Goal: Information Seeking & Learning: Check status

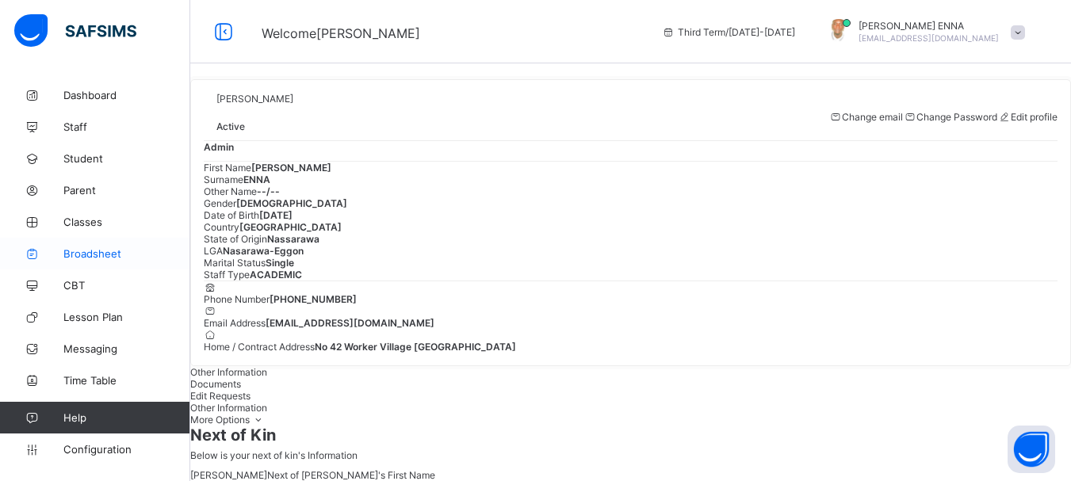
click at [85, 252] on span "Broadsheet" at bounding box center [126, 253] width 127 height 13
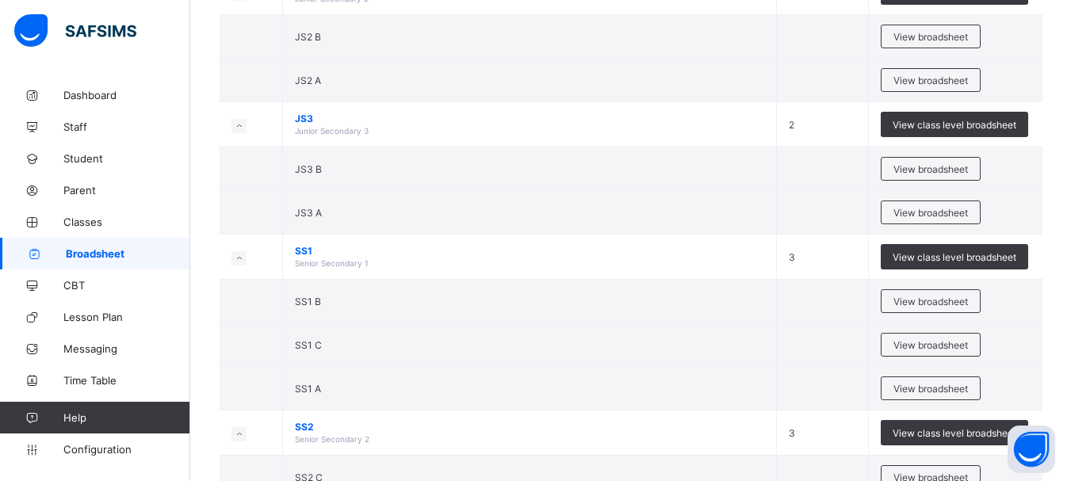
scroll to position [361, 0]
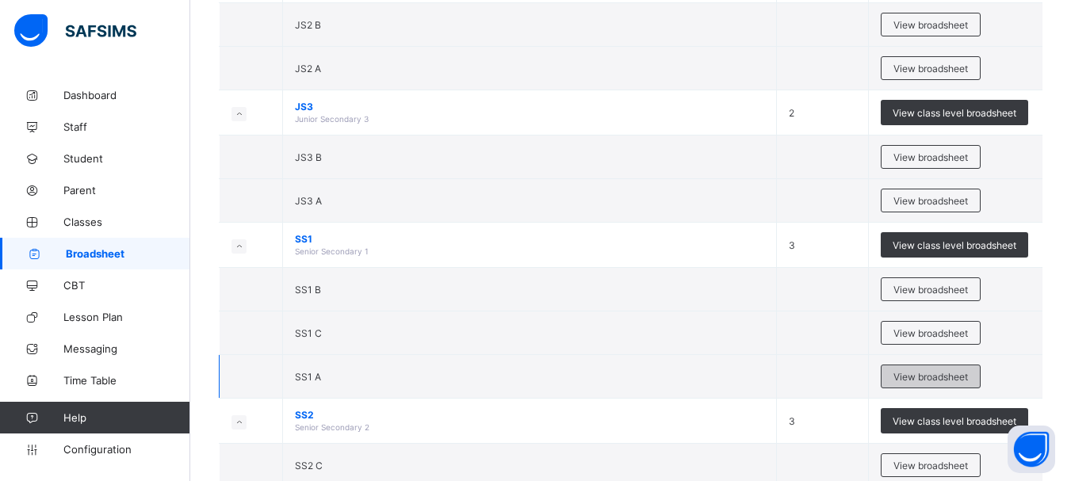
click at [959, 373] on span "View broadsheet" at bounding box center [931, 377] width 75 height 12
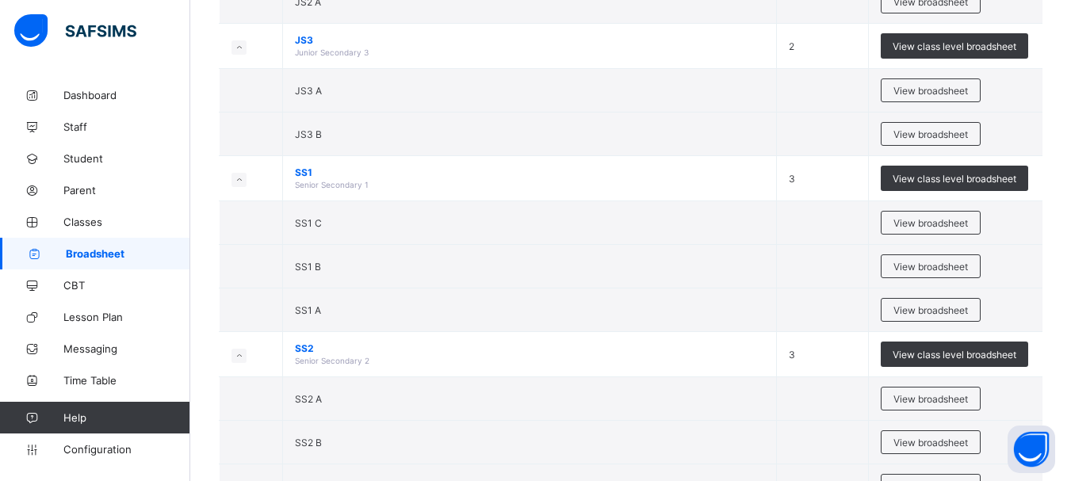
scroll to position [425, 0]
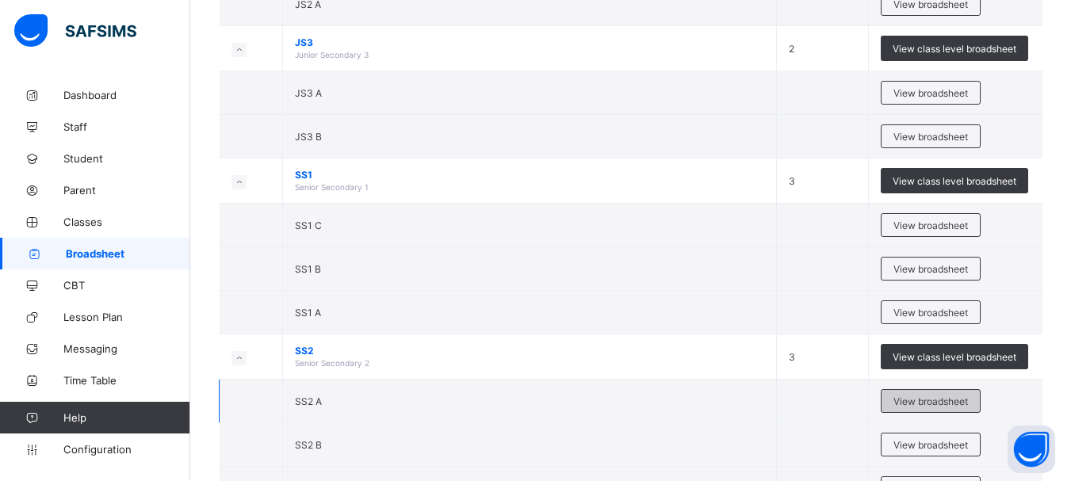
click at [929, 398] on span "View broadsheet" at bounding box center [931, 402] width 75 height 12
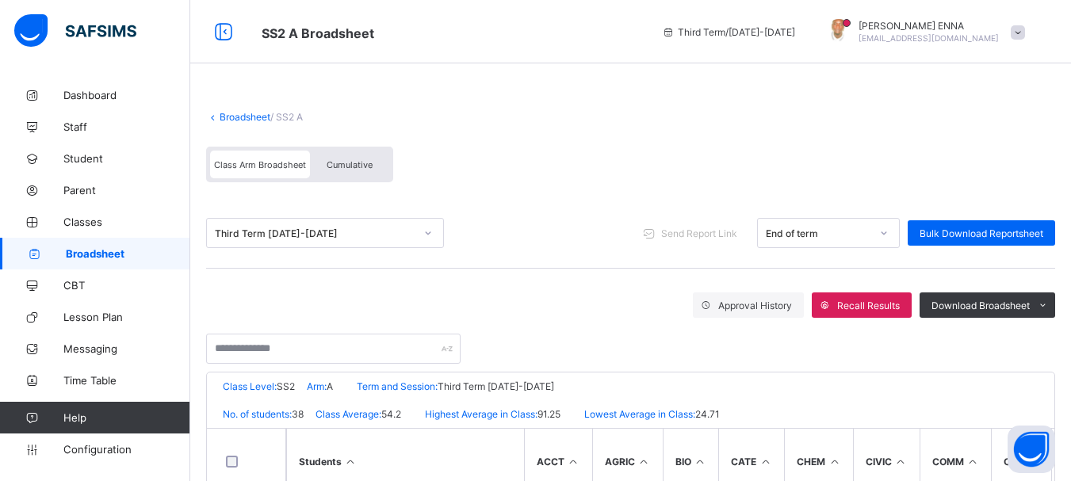
click at [334, 163] on span "Cumulative" at bounding box center [350, 164] width 46 height 11
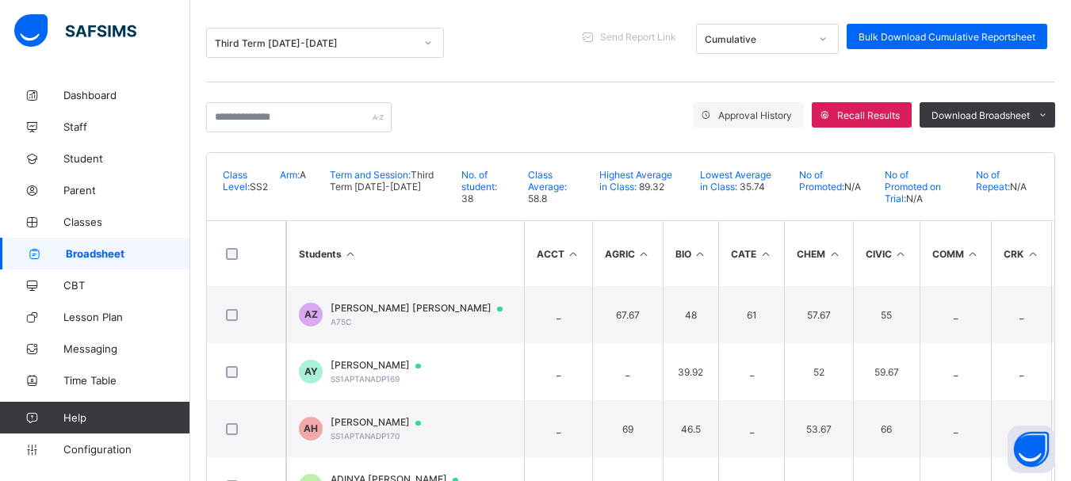
scroll to position [131, 0]
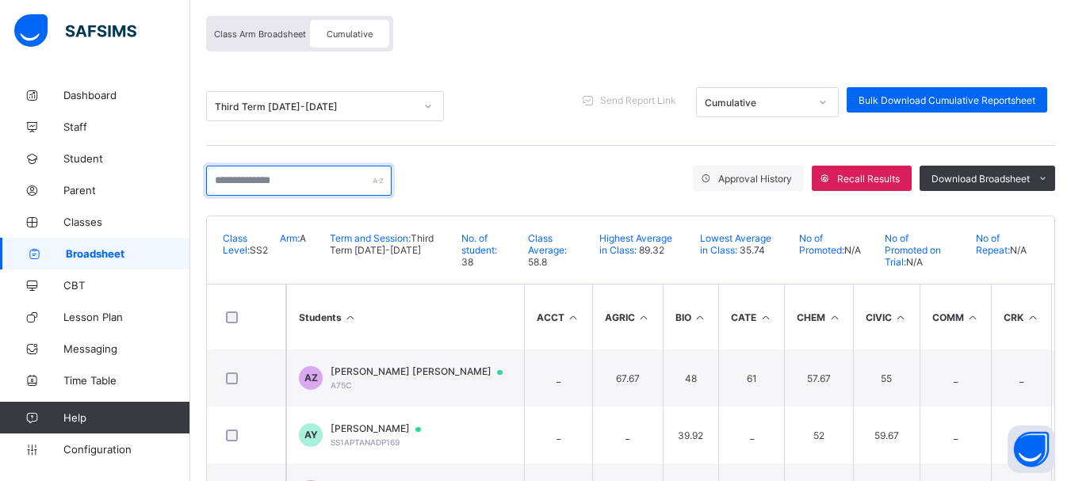
click at [326, 188] on input "text" at bounding box center [299, 181] width 186 height 30
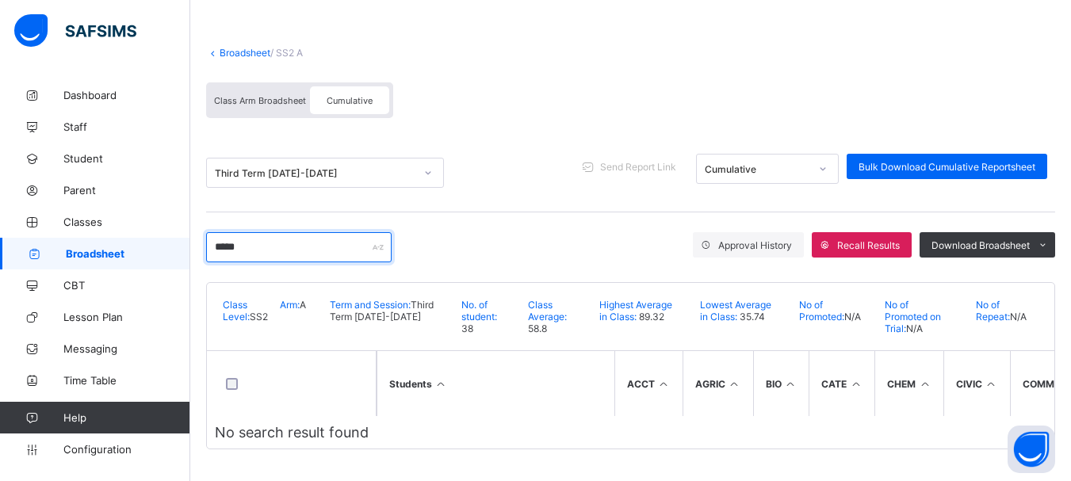
scroll to position [0, 0]
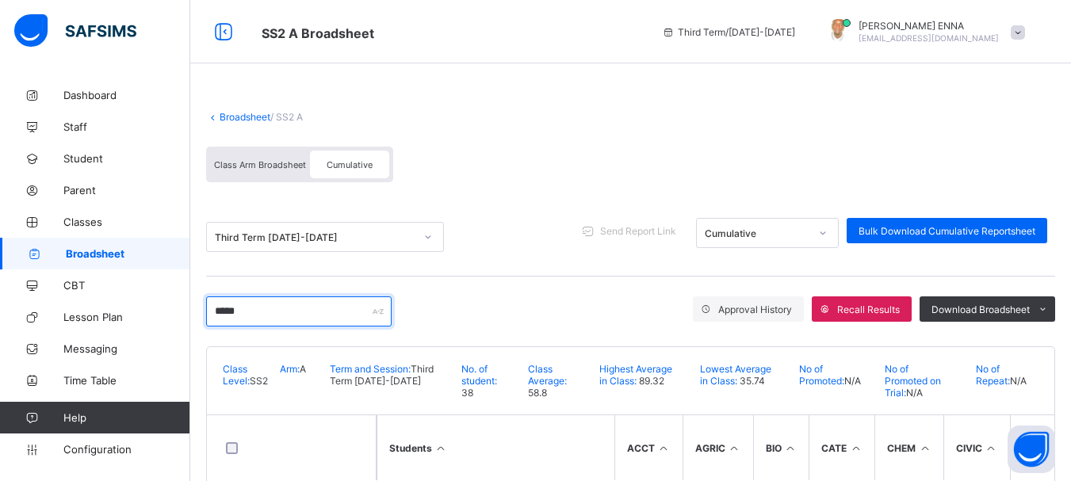
type input "*****"
click at [247, 113] on link "Broadsheet" at bounding box center [245, 117] width 51 height 12
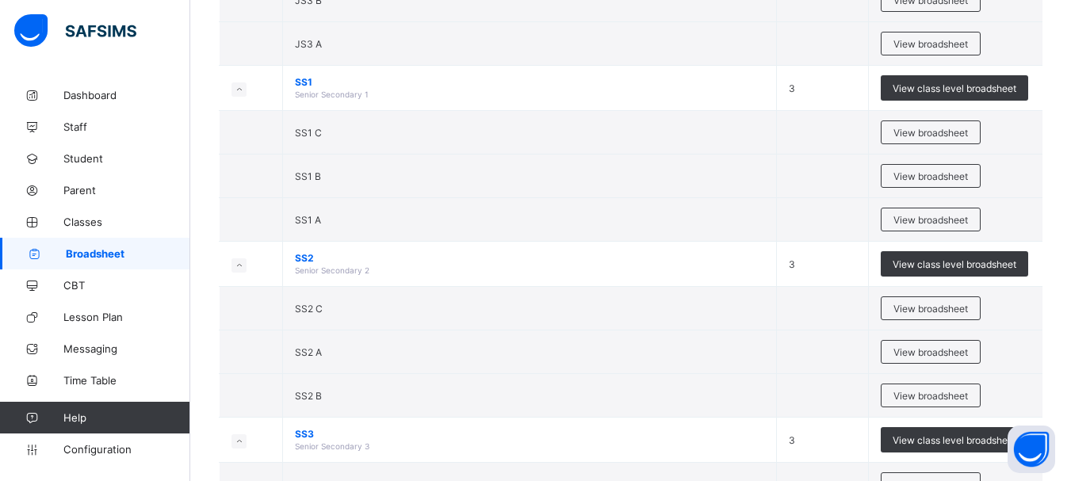
scroll to position [528, 0]
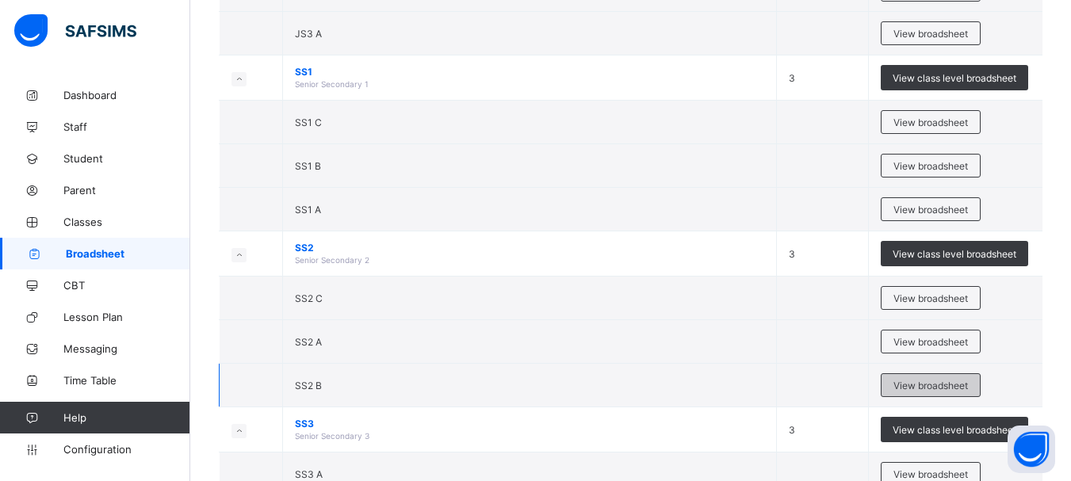
click at [920, 380] on span "View broadsheet" at bounding box center [931, 386] width 75 height 12
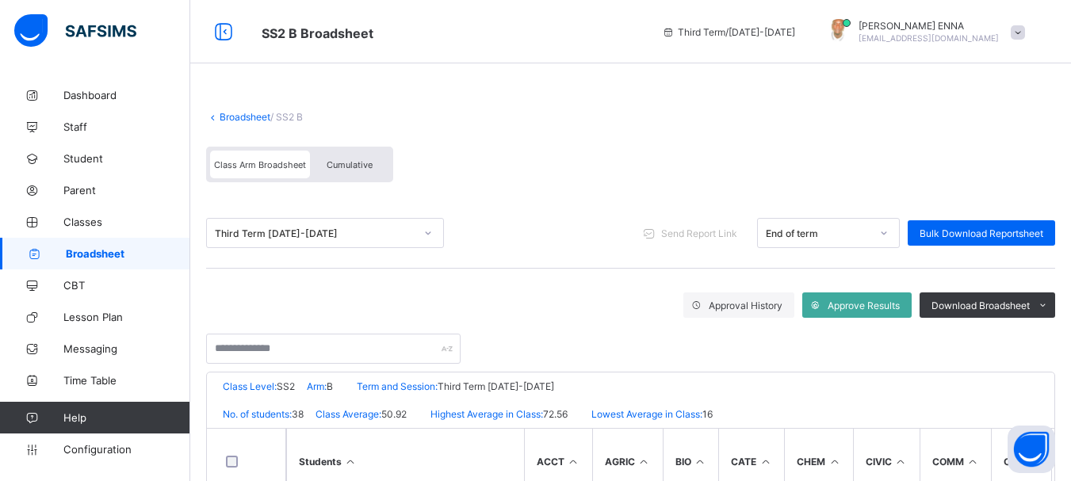
click at [333, 167] on span "Cumulative" at bounding box center [350, 164] width 46 height 11
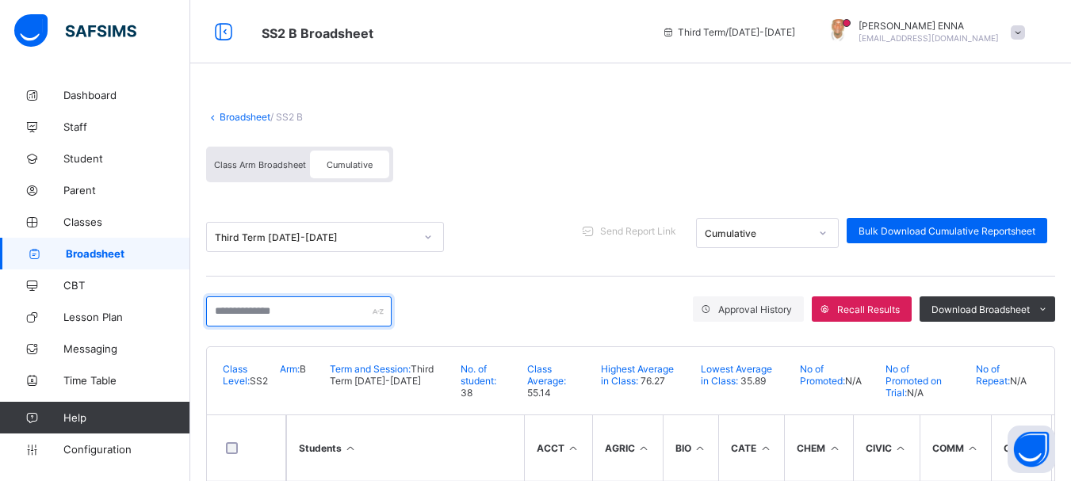
click at [320, 309] on input "text" at bounding box center [299, 312] width 186 height 30
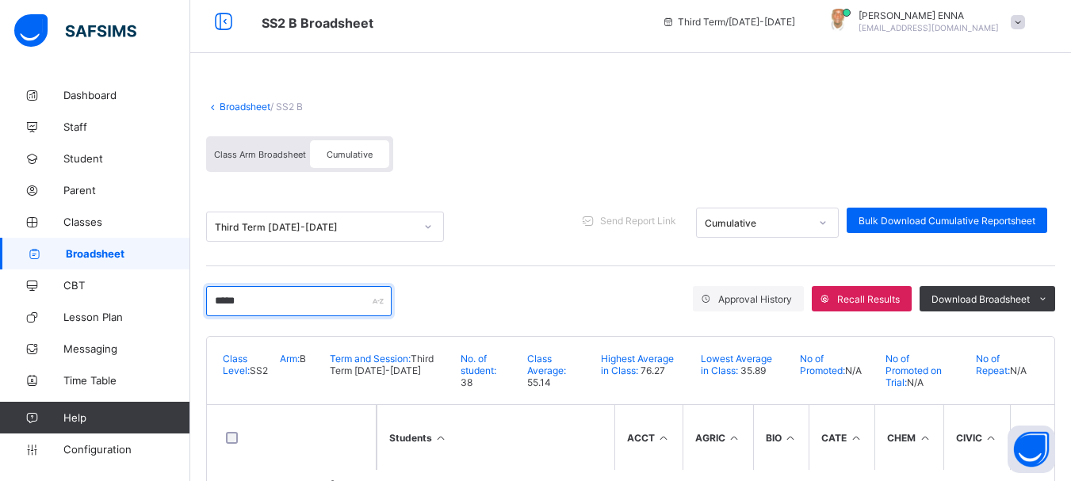
scroll to position [67, 0]
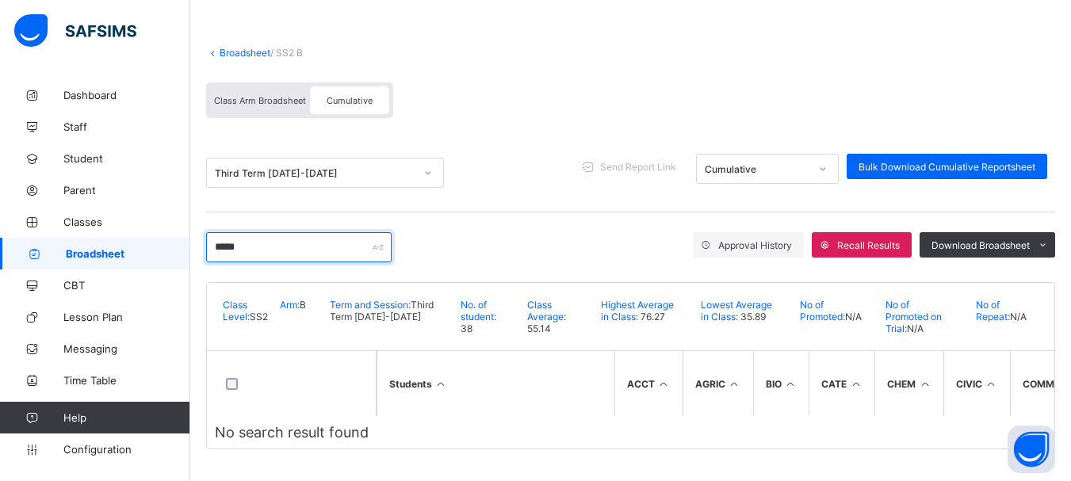
type input "*****"
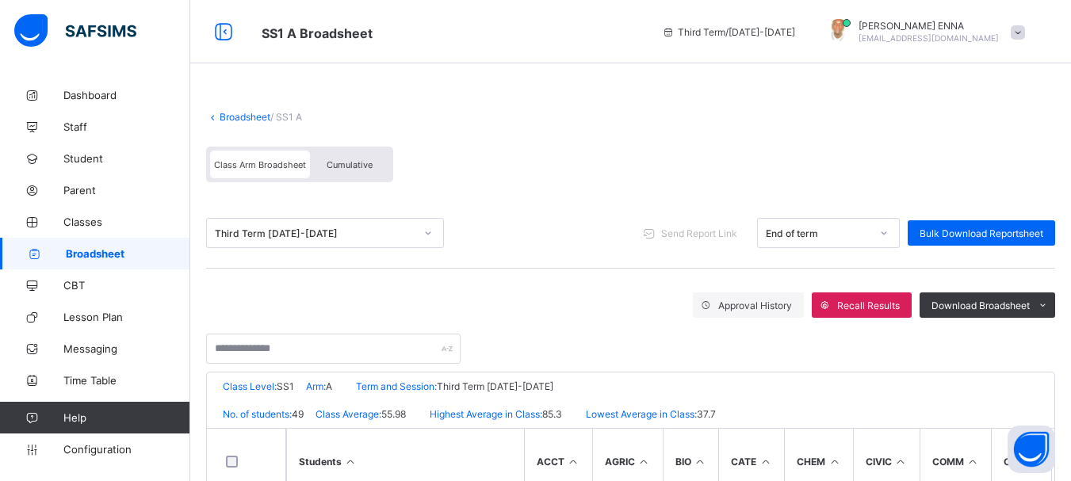
click at [369, 168] on span "Cumulative" at bounding box center [350, 164] width 46 height 11
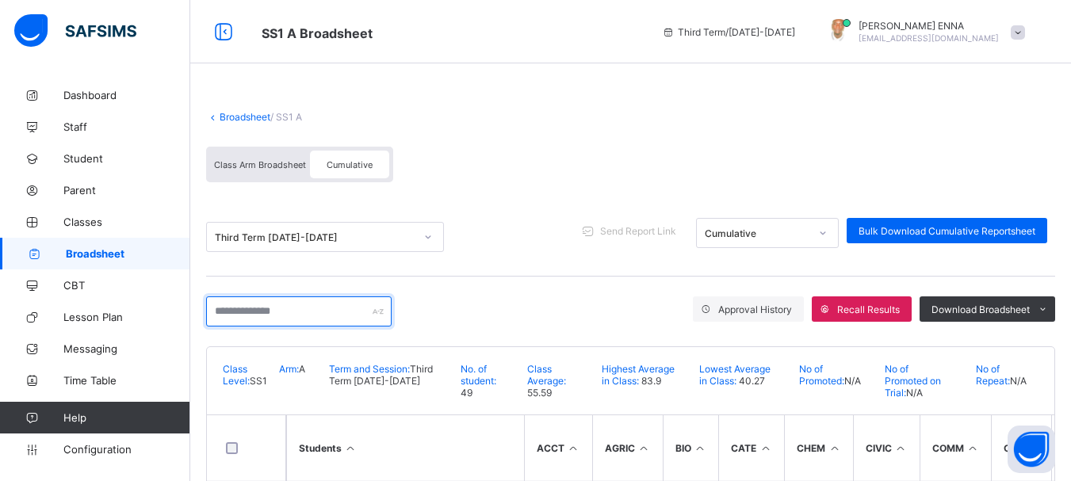
click at [375, 310] on input "text" at bounding box center [299, 312] width 186 height 30
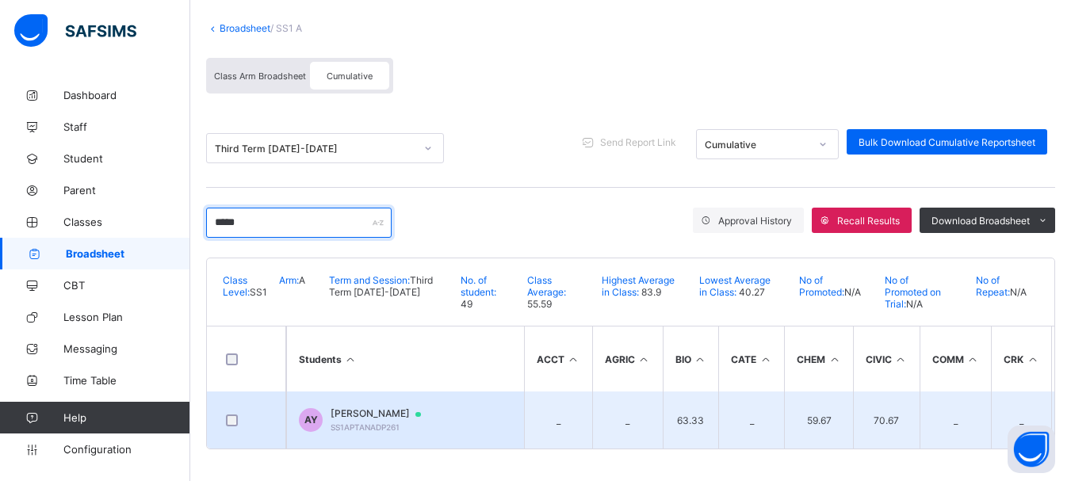
type input "*****"
click at [392, 400] on td "AY ADAMU GOSHO YUNUSA SS1APTANADP261" at bounding box center [405, 420] width 238 height 57
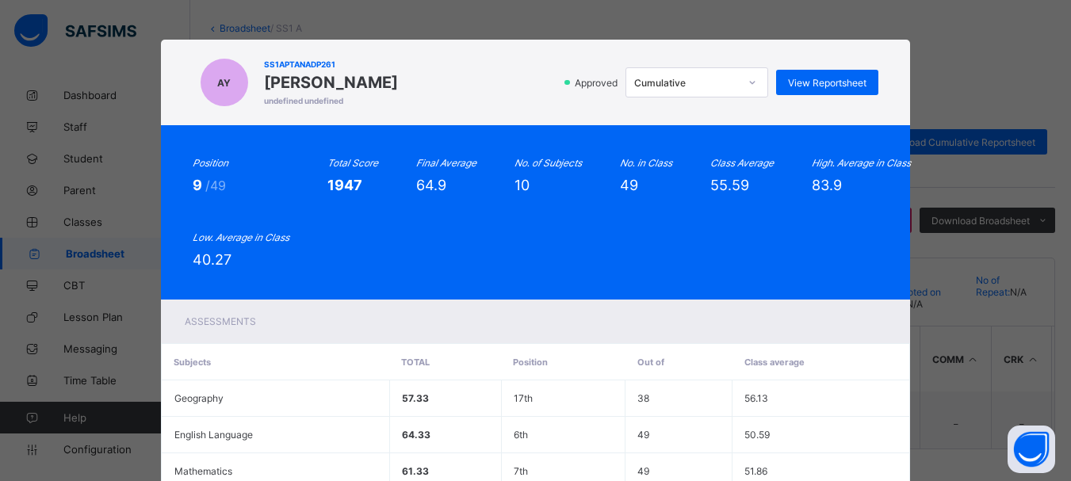
click at [798, 69] on div "Approved Cumulative View Reportsheet" at bounding box center [642, 82] width 473 height 30
click at [805, 75] on div "View Reportsheet" at bounding box center [827, 82] width 102 height 25
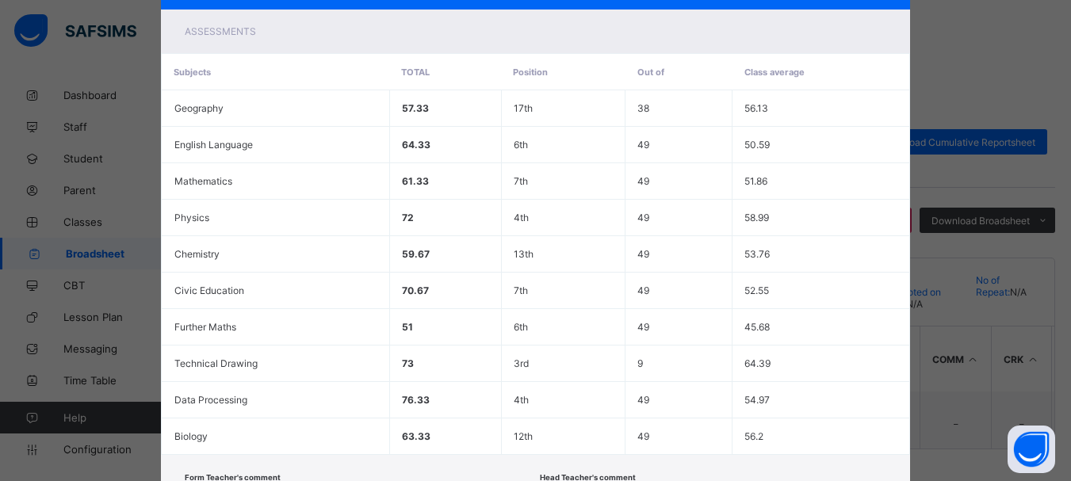
scroll to position [408, 0]
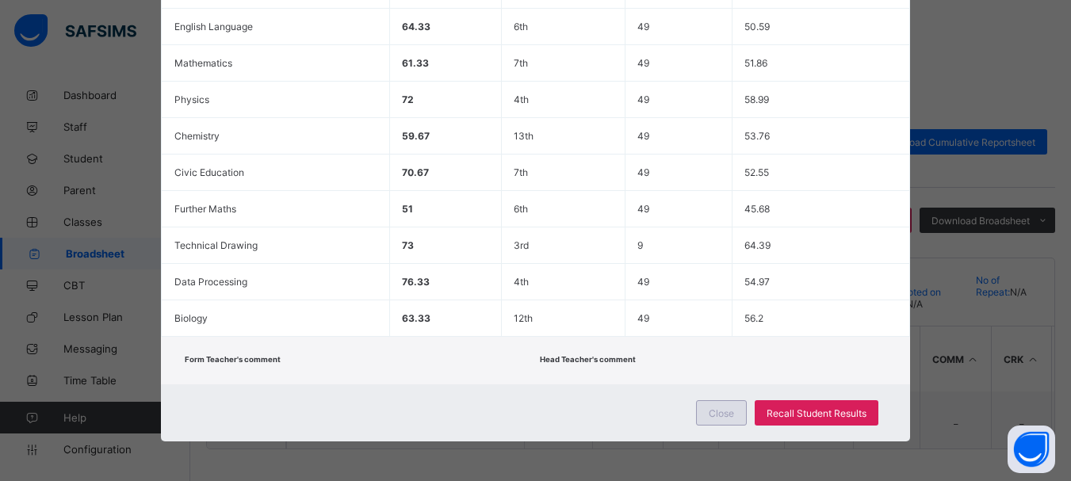
click at [723, 404] on div "Close" at bounding box center [721, 412] width 51 height 25
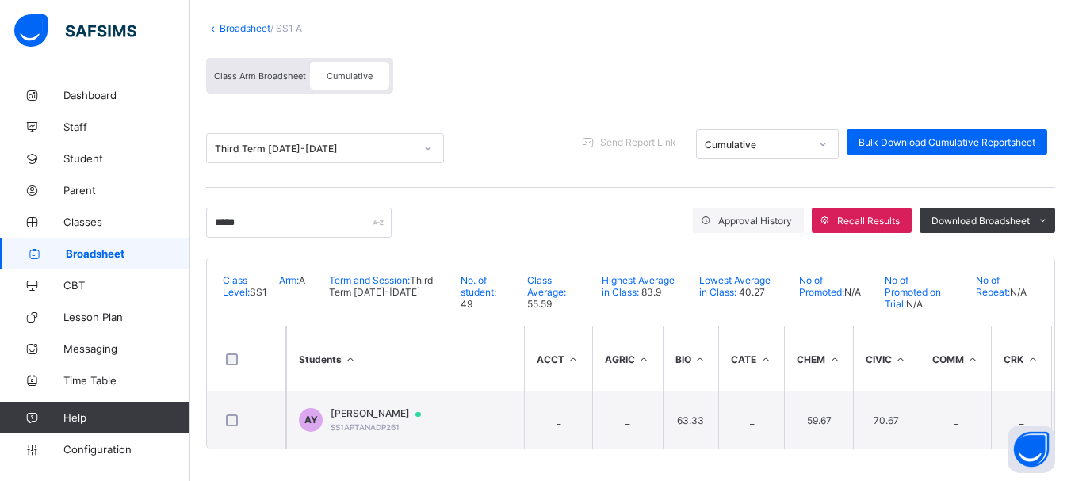
click at [240, 22] on link "Broadsheet" at bounding box center [245, 28] width 51 height 12
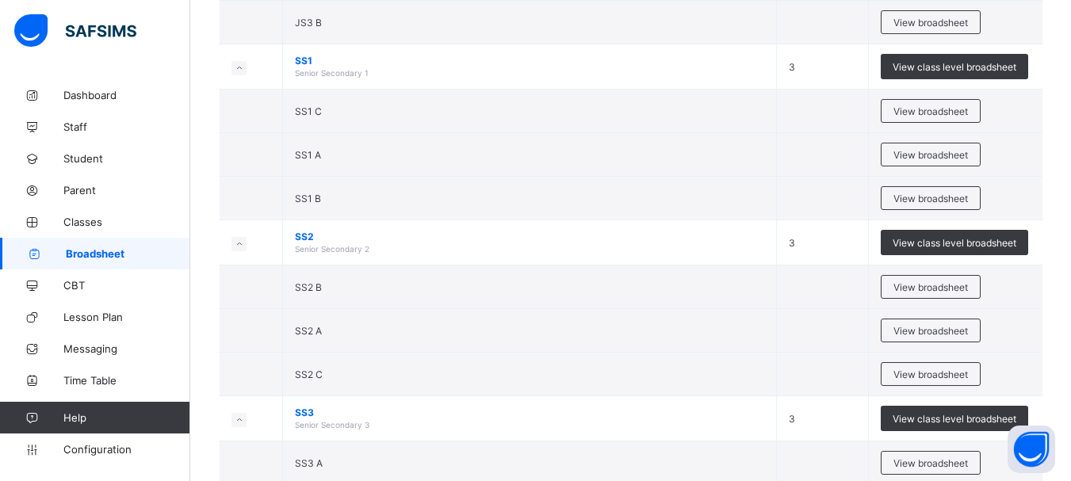
scroll to position [584, 0]
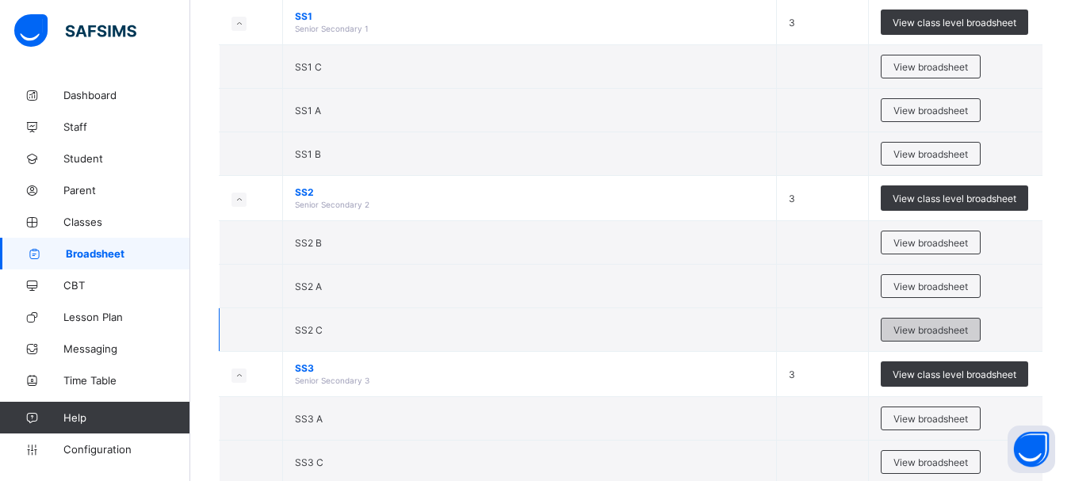
click at [925, 327] on span "View broadsheet" at bounding box center [931, 330] width 75 height 12
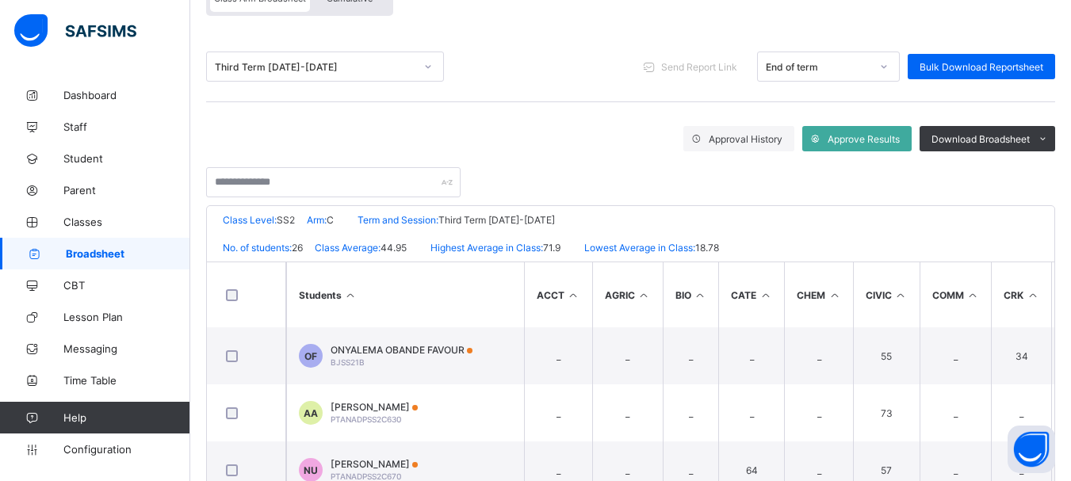
scroll to position [143, 0]
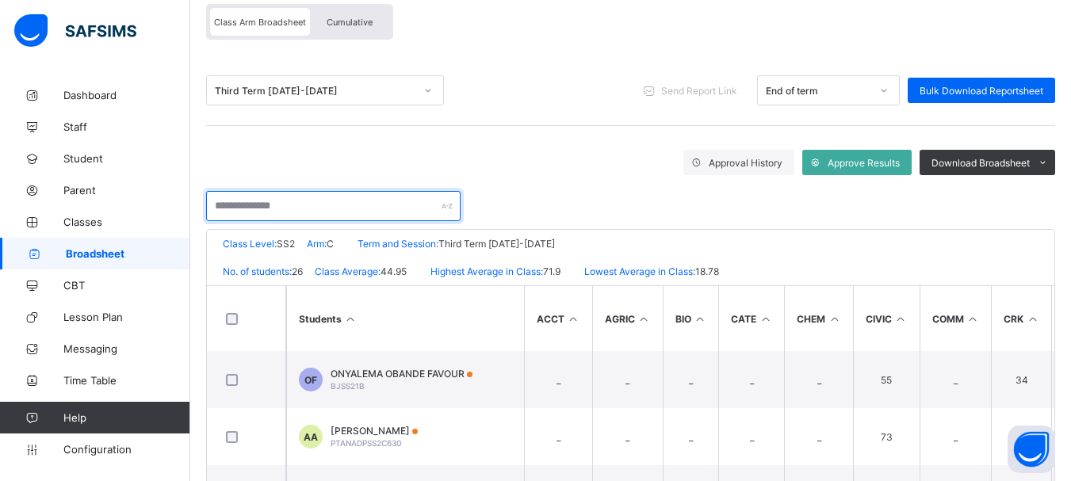
click at [337, 207] on input "text" at bounding box center [333, 206] width 255 height 30
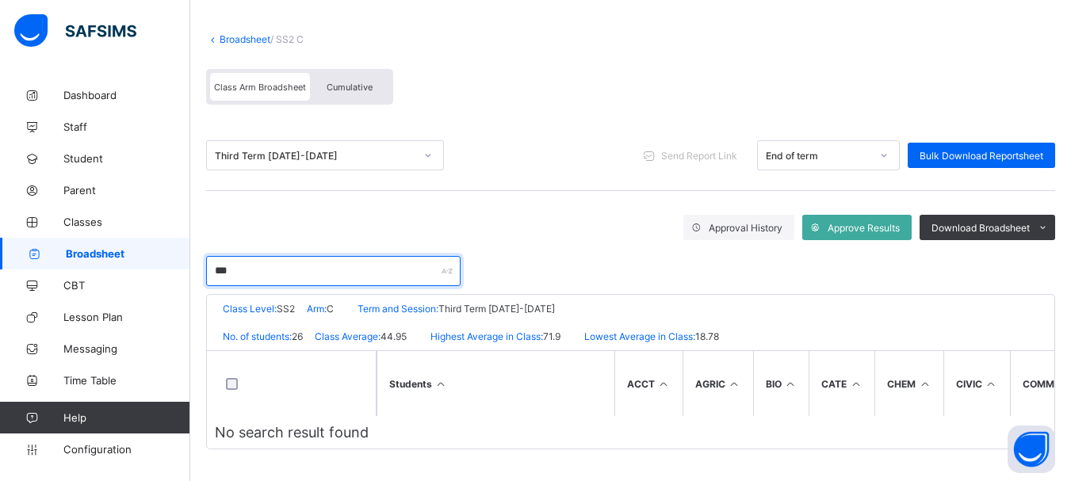
scroll to position [84, 0]
type input "*"
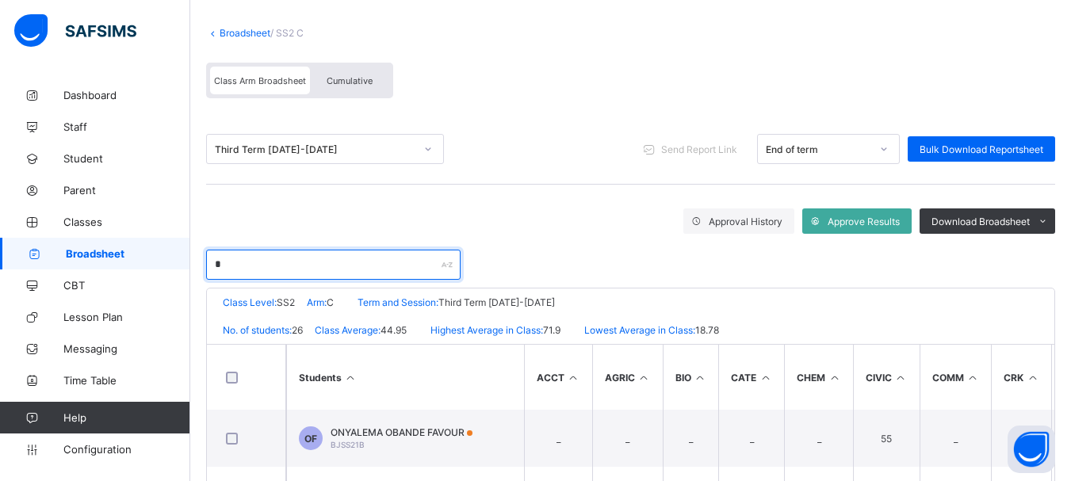
scroll to position [143, 0]
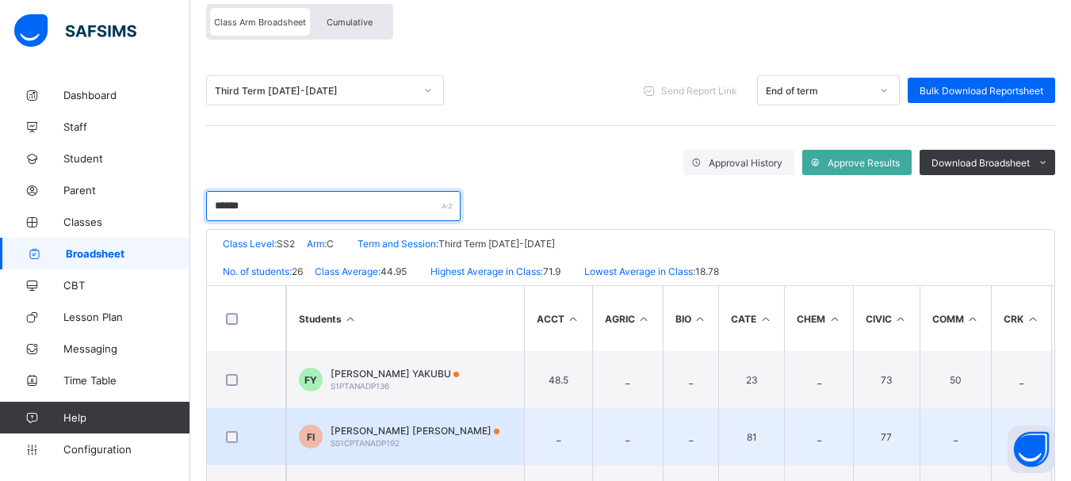
type input "******"
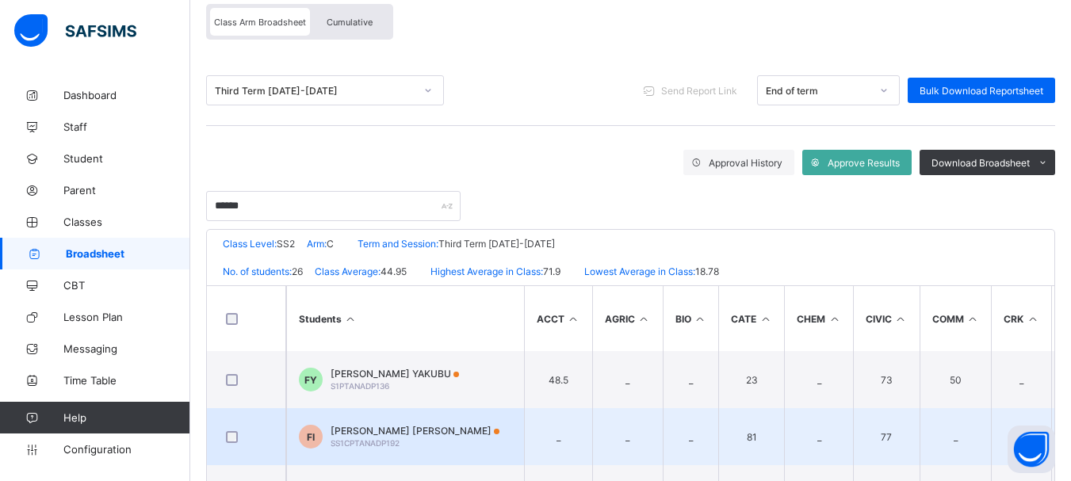
click at [392, 437] on div "FATIMA UMAR IBRAHIM SS1CPTANADP192" at bounding box center [415, 437] width 169 height 24
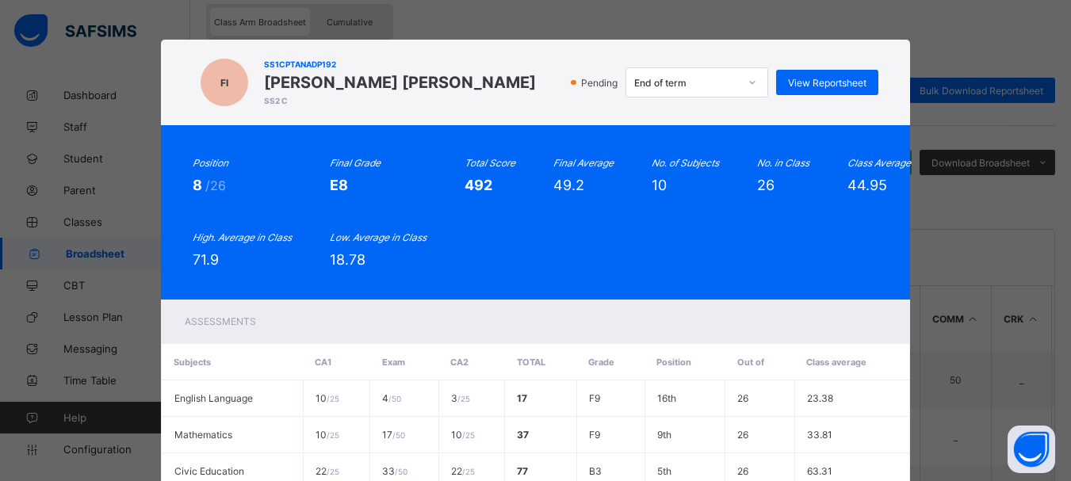
scroll to position [439, 0]
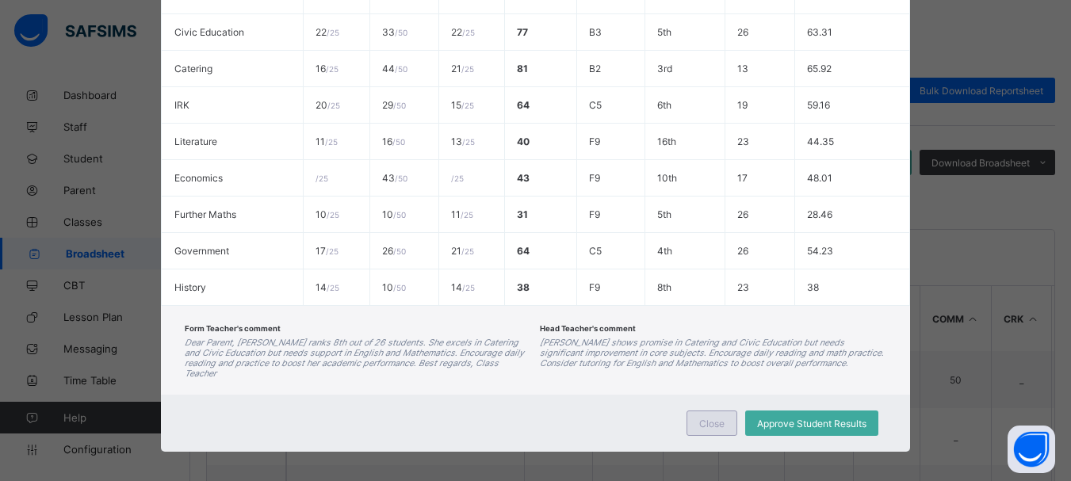
click at [714, 418] on span "Close" at bounding box center [711, 424] width 25 height 12
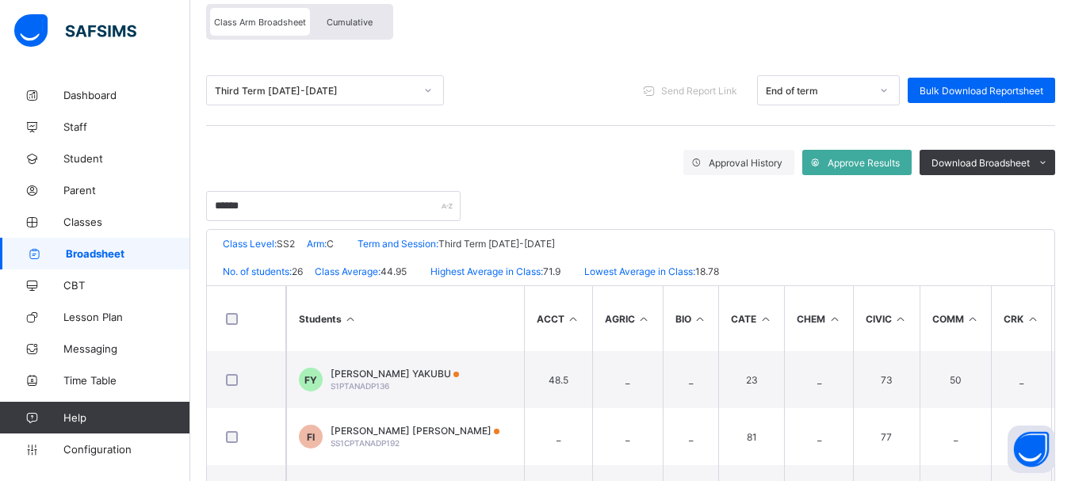
click at [351, 13] on div "Cumulative" at bounding box center [349, 22] width 79 height 28
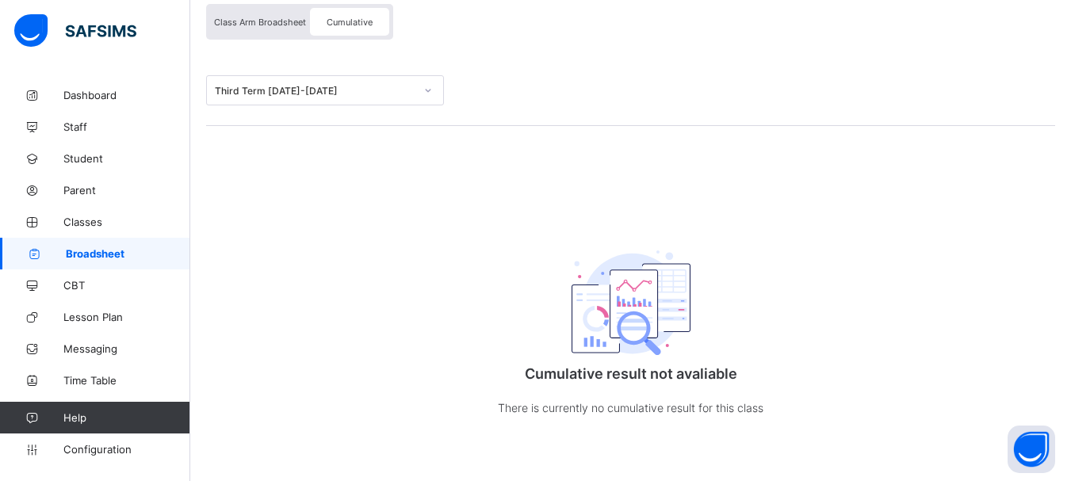
scroll to position [0, 0]
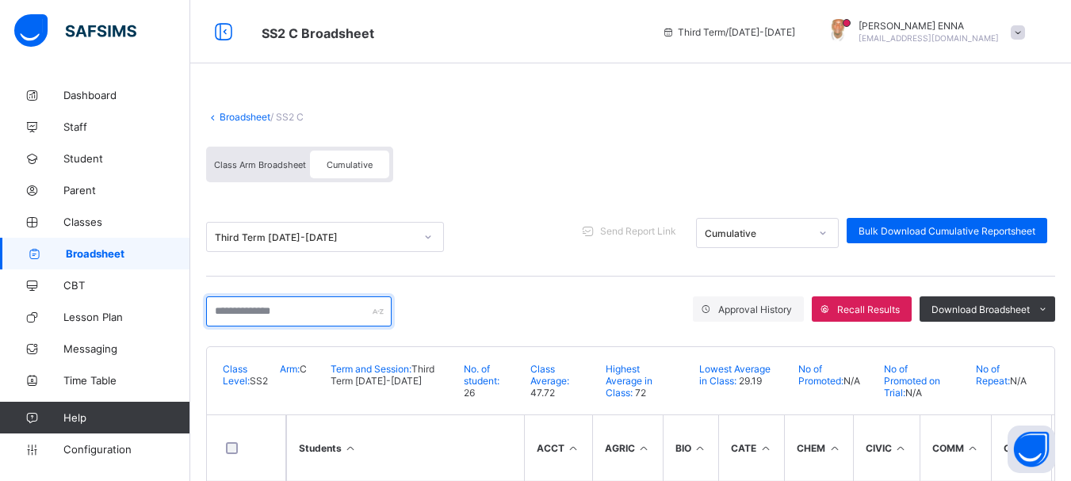
click at [324, 307] on input "text" at bounding box center [299, 312] width 186 height 30
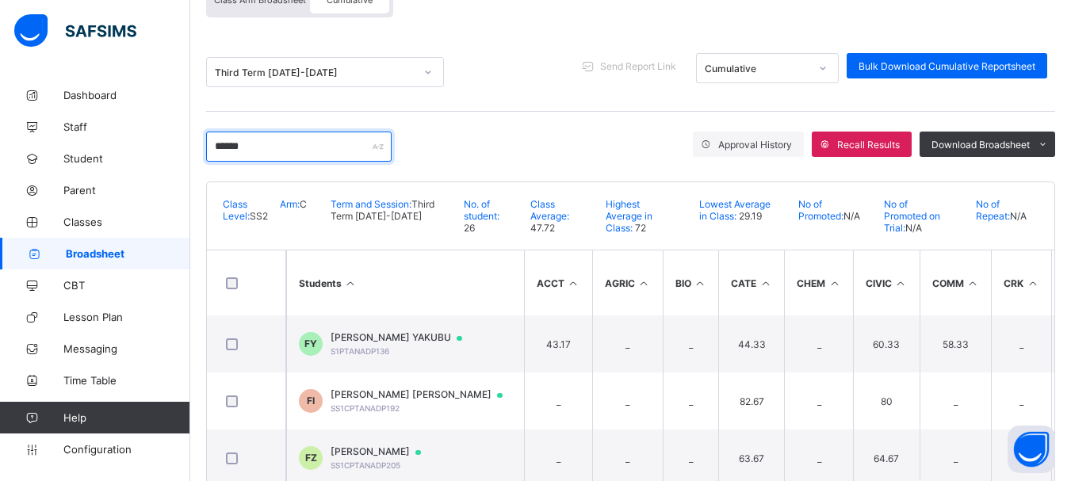
scroll to position [193, 0]
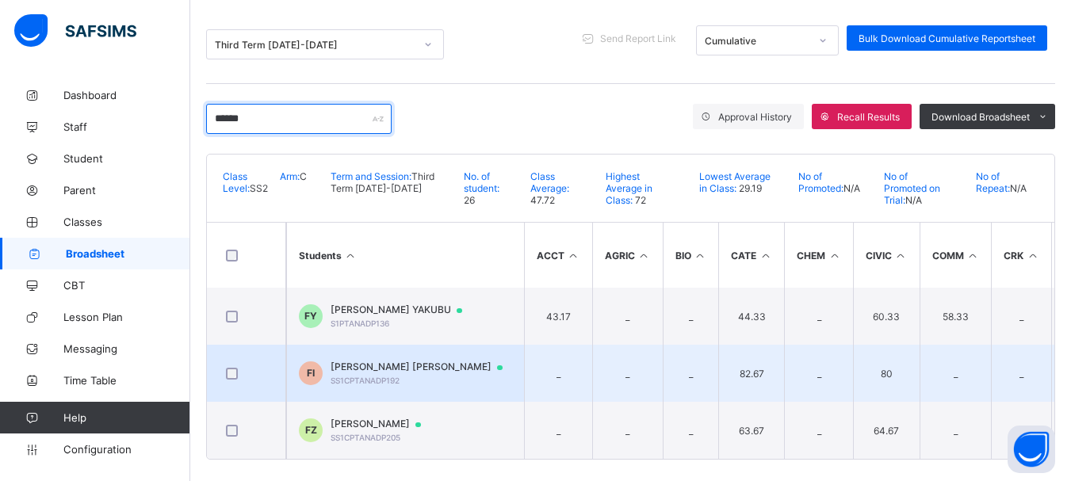
type input "******"
click at [398, 374] on div "FATIMA UMAR IBRAHIM SS1CPTANADP192" at bounding box center [424, 373] width 187 height 25
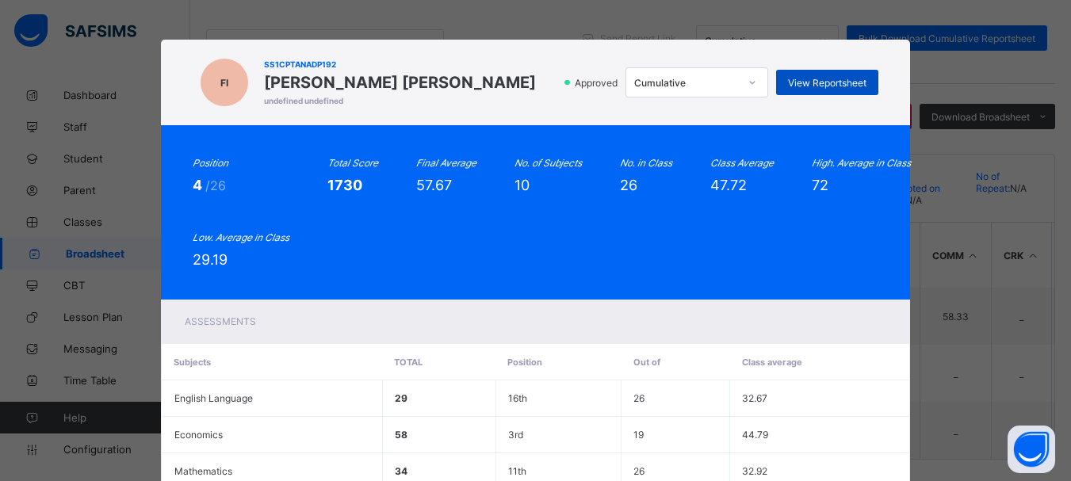
click at [821, 82] on span "View Reportsheet" at bounding box center [827, 83] width 78 height 12
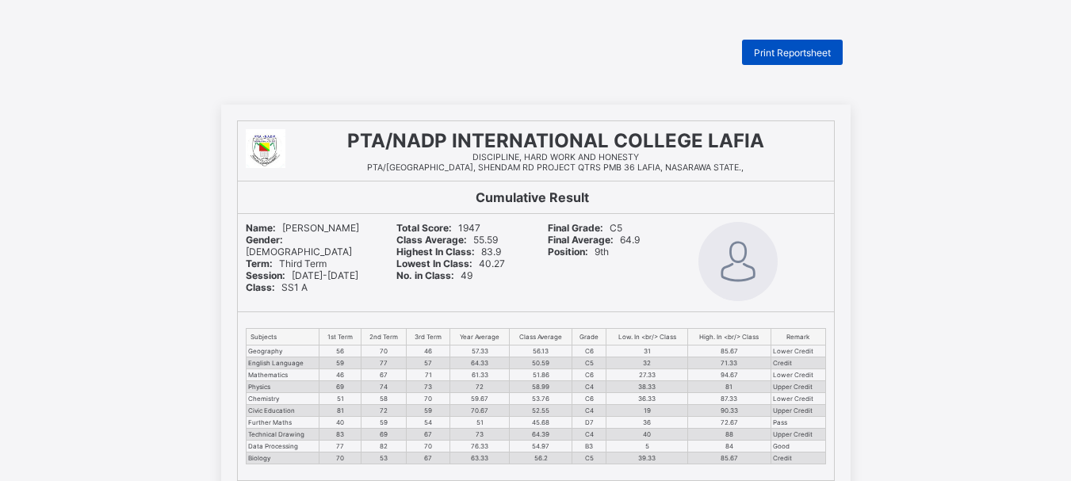
click at [802, 44] on div "Print Reportsheet" at bounding box center [792, 52] width 101 height 25
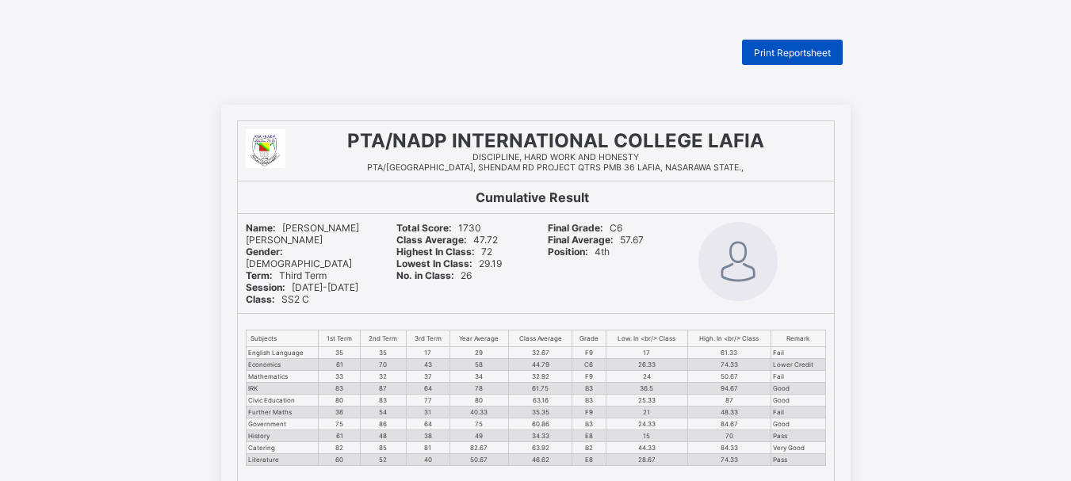
click at [788, 64] on div "Print Reportsheet" at bounding box center [792, 52] width 101 height 25
